Goal: Task Accomplishment & Management: Use online tool/utility

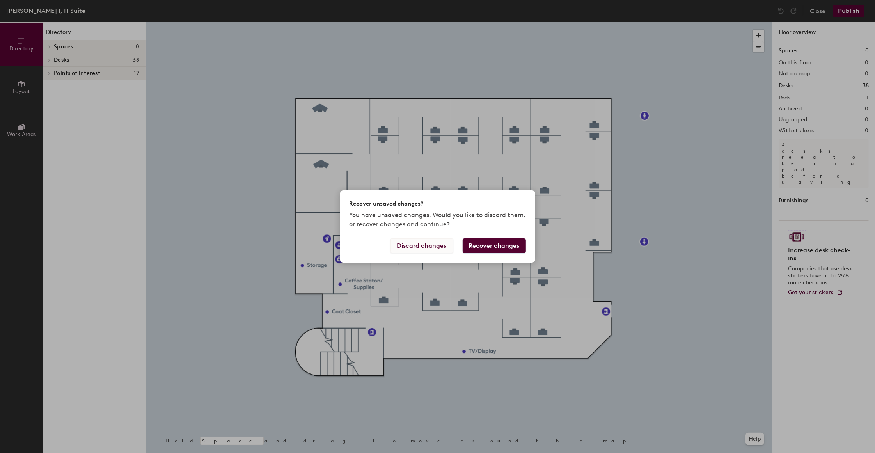
click at [435, 247] on button "Discard changes" at bounding box center [421, 245] width 63 height 15
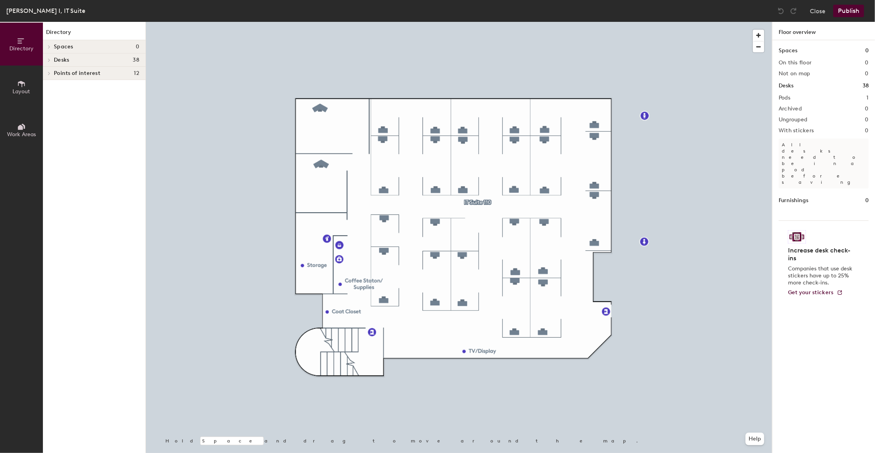
click at [381, 22] on div at bounding box center [459, 22] width 626 height 0
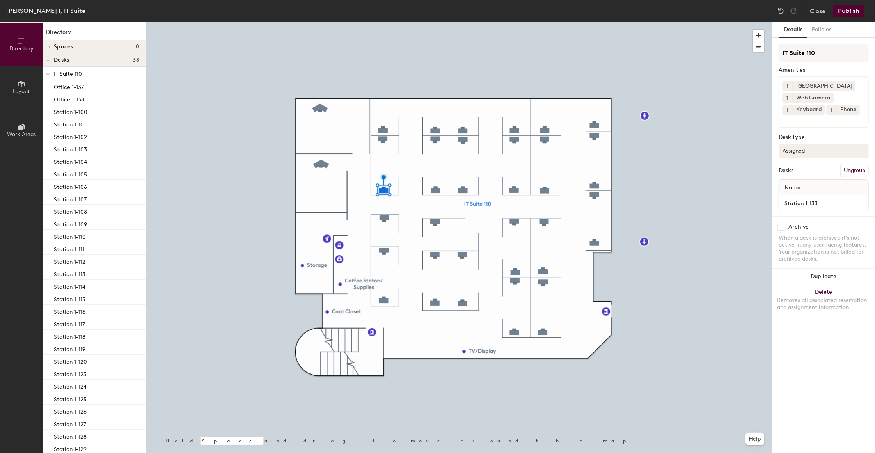
click at [830, 147] on button "Assigned" at bounding box center [824, 151] width 90 height 14
click at [844, 335] on div "Details Policies IT Suite 110 Amenities 1 Docking Station 1 Web Camera 1 Keyboa…" at bounding box center [823, 237] width 103 height 431
click at [595, 22] on div at bounding box center [459, 22] width 626 height 0
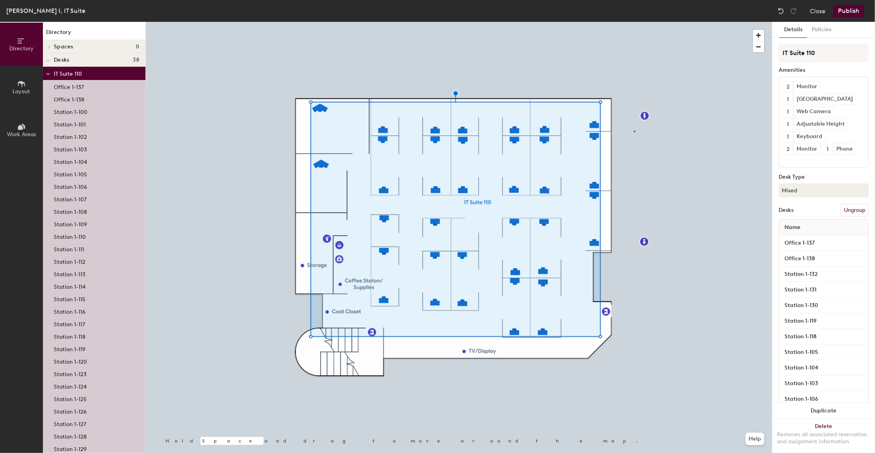
click at [634, 22] on div at bounding box center [459, 22] width 626 height 0
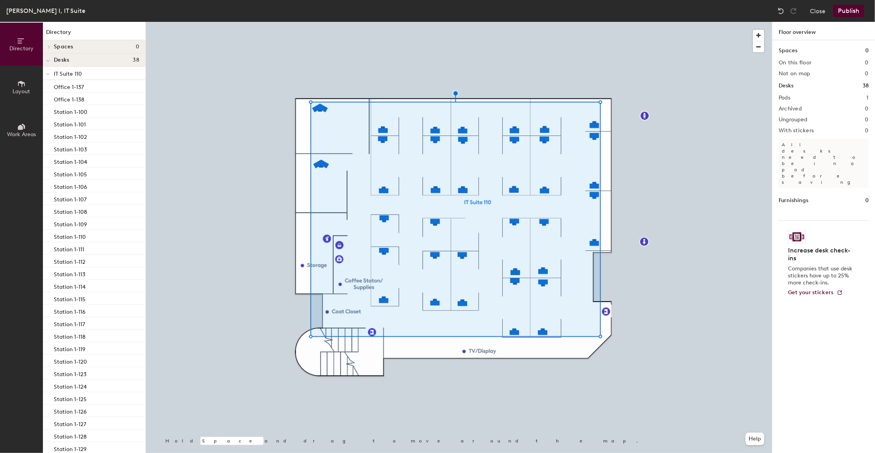
click at [595, 22] on div at bounding box center [459, 22] width 626 height 0
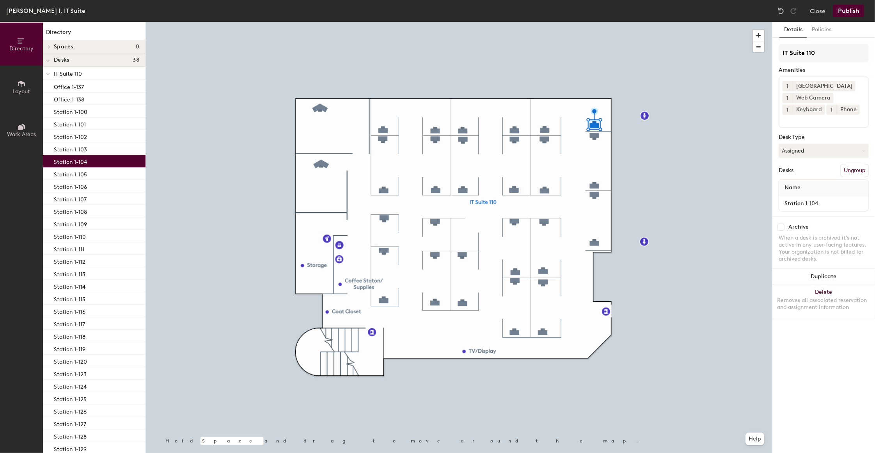
click at [380, 22] on div at bounding box center [459, 22] width 626 height 0
click at [812, 144] on button "Assigned" at bounding box center [824, 151] width 90 height 14
click at [813, 144] on button "Assigned" at bounding box center [824, 151] width 90 height 14
